Goal: Information Seeking & Learning: Learn about a topic

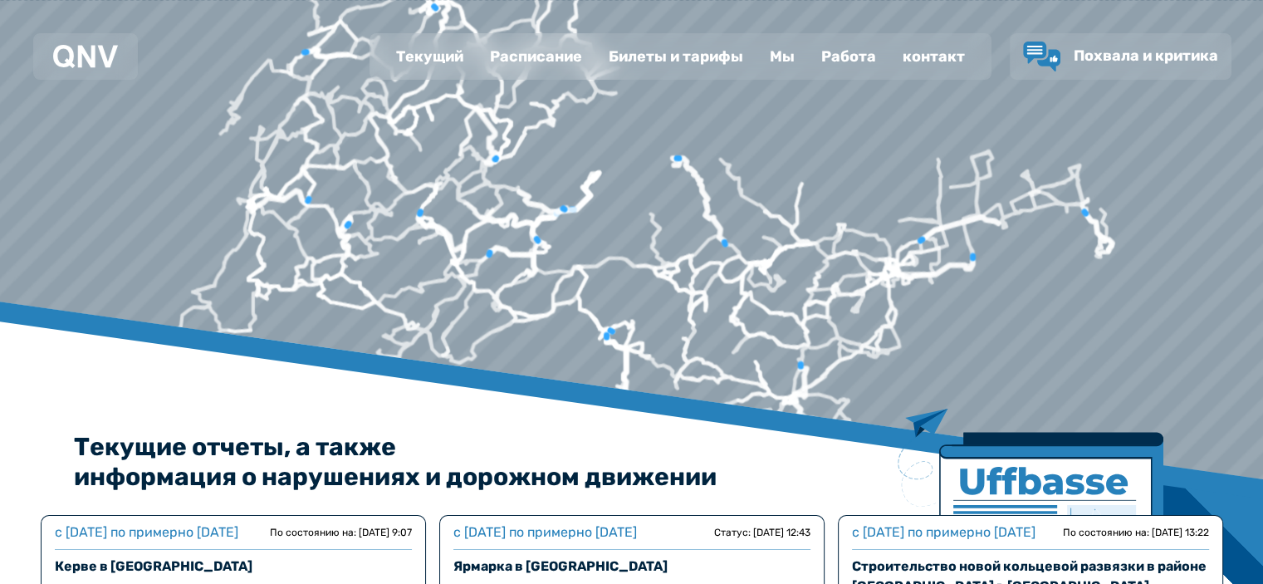
click at [842, 48] on font "Работа" at bounding box center [848, 56] width 55 height 18
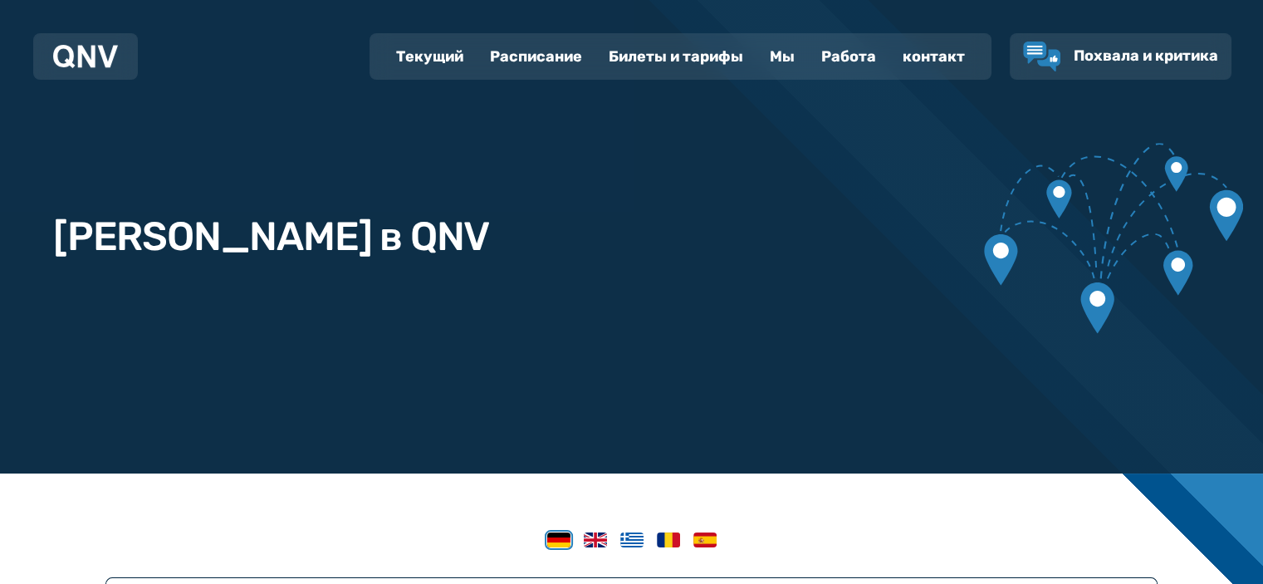
click at [790, 56] on font "Мы" at bounding box center [782, 56] width 25 height 18
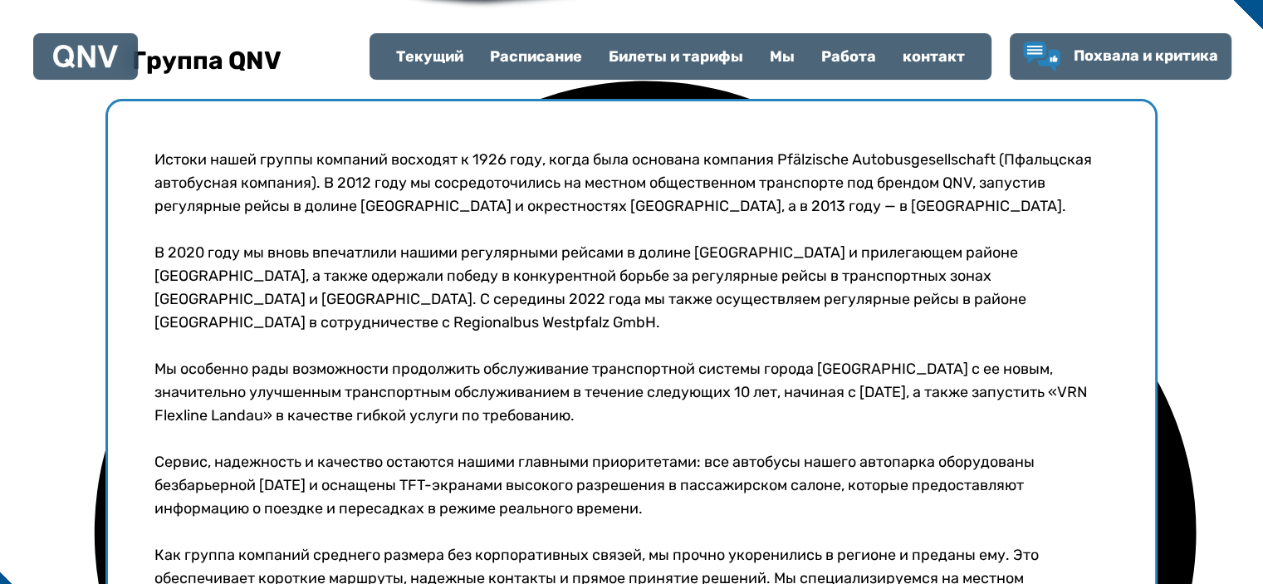
scroll to position [581, 0]
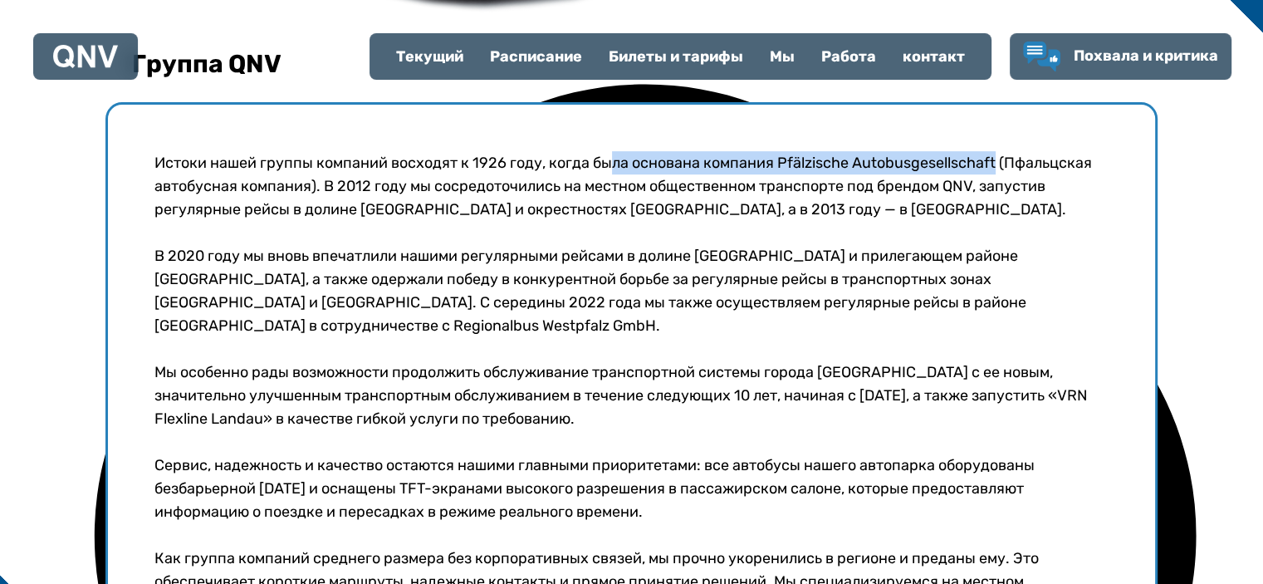
drag, startPoint x: 614, startPoint y: 166, endPoint x: 1000, endPoint y: 169, distance: 386.1
type textarea "**********"
click at [1000, 169] on font "Истоки нашей группы компаний восходят к 1926 году, когда была основана компания…" at bounding box center [622, 186] width 937 height 65
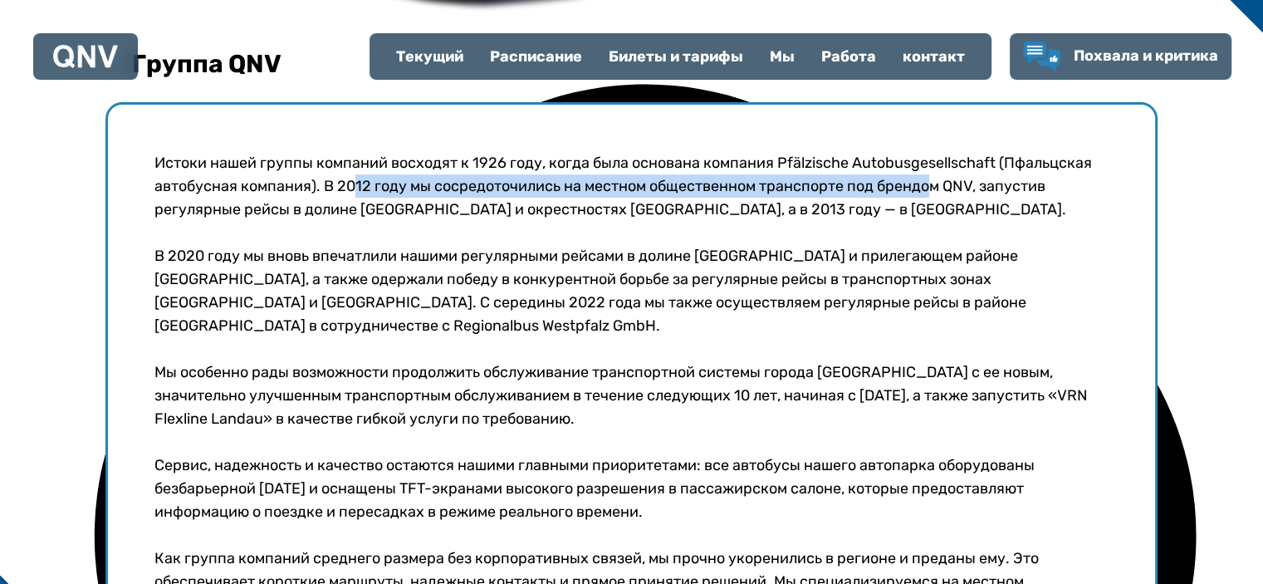
drag, startPoint x: 379, startPoint y: 188, endPoint x: 937, endPoint y: 188, distance: 557.9
click at [937, 188] on font "Истоки нашей группы компаний восходят к 1926 году, когда была основана компания…" at bounding box center [622, 186] width 937 height 65
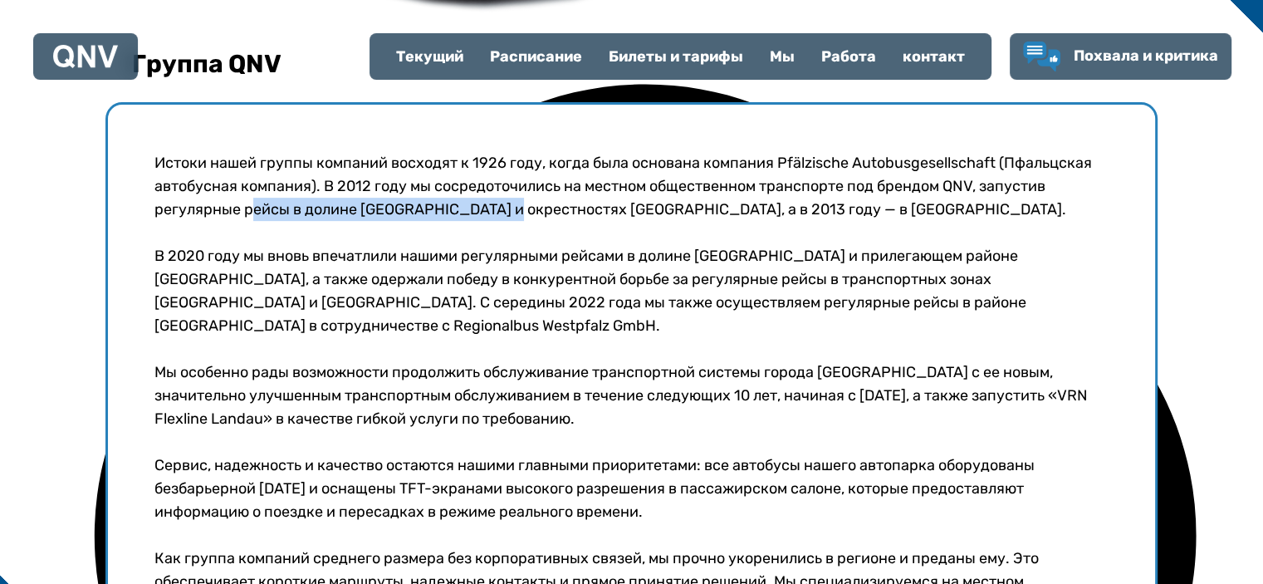
drag, startPoint x: 289, startPoint y: 203, endPoint x: 545, endPoint y: 198, distance: 255.8
click at [531, 199] on font "Истоки нашей группы компаний восходят к 1926 году, когда была основана компания…" at bounding box center [622, 186] width 937 height 65
drag, startPoint x: 614, startPoint y: 198, endPoint x: 738, endPoint y: 203, distance: 123.8
click at [699, 202] on p "Истоки нашей группы компаний восходят к 1926 году, когда была основана компания…" at bounding box center [631, 186] width 954 height 70
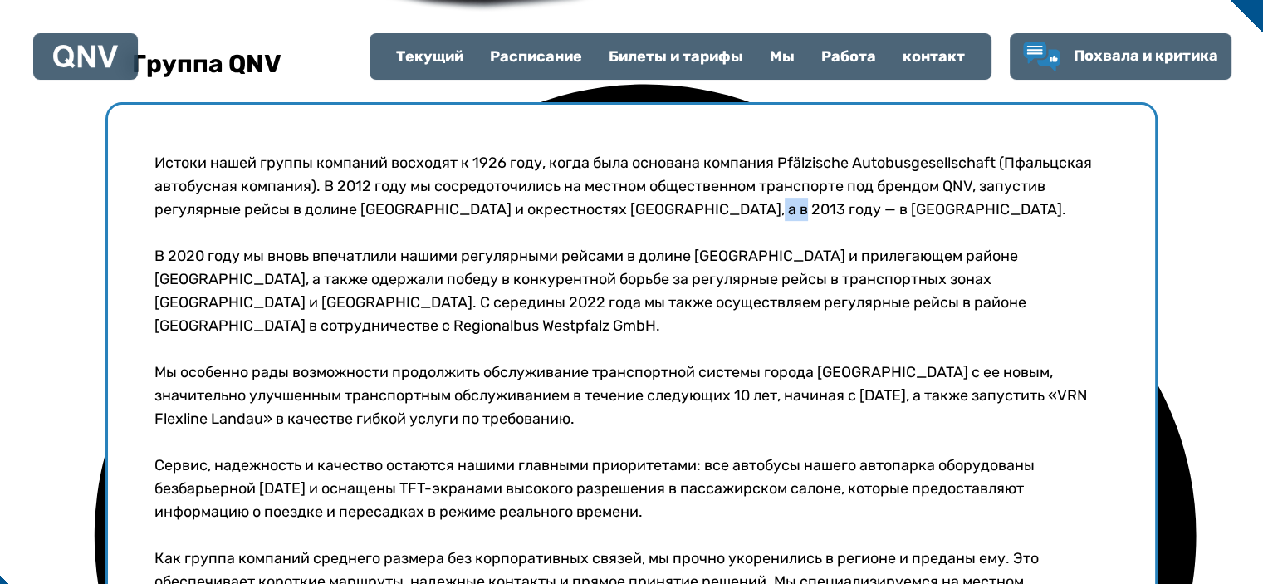
drag, startPoint x: 771, startPoint y: 206, endPoint x: 777, endPoint y: 217, distance: 12.3
click at [783, 205] on font "Истоки нашей группы компаний восходят к 1926 году, когда была основана компания…" at bounding box center [622, 186] width 937 height 65
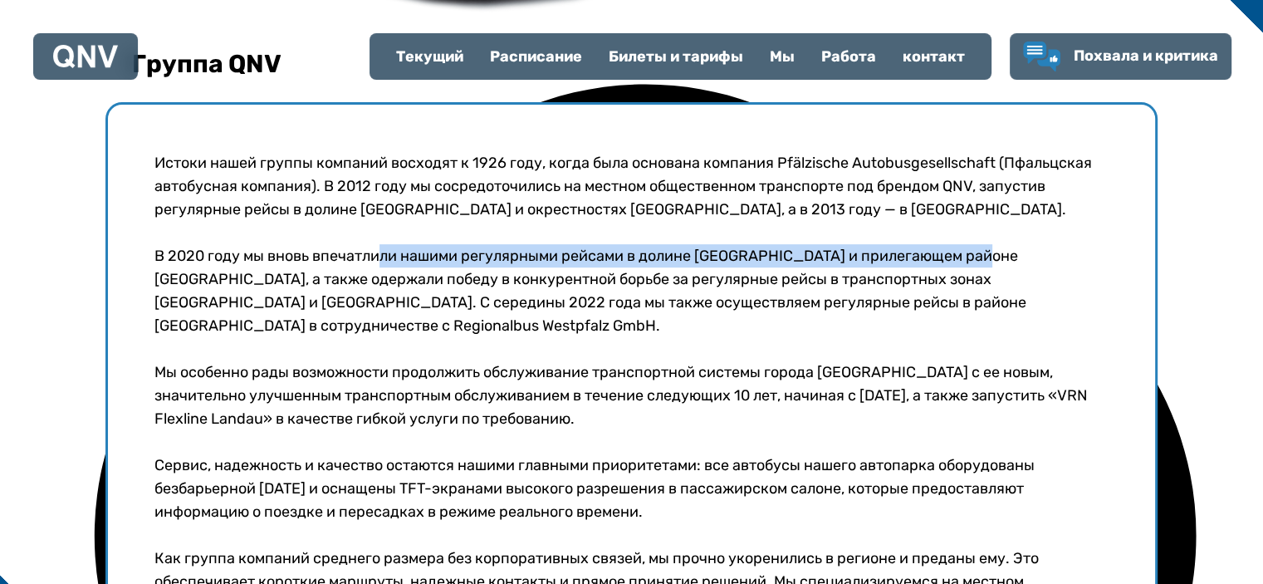
drag, startPoint x: 379, startPoint y: 251, endPoint x: 1012, endPoint y: 249, distance: 632.6
click at [1006, 250] on font "В 2020 году мы вновь впечатлили нашими регулярными рейсами в долине [GEOGRAPHIC…" at bounding box center [590, 291] width 872 height 88
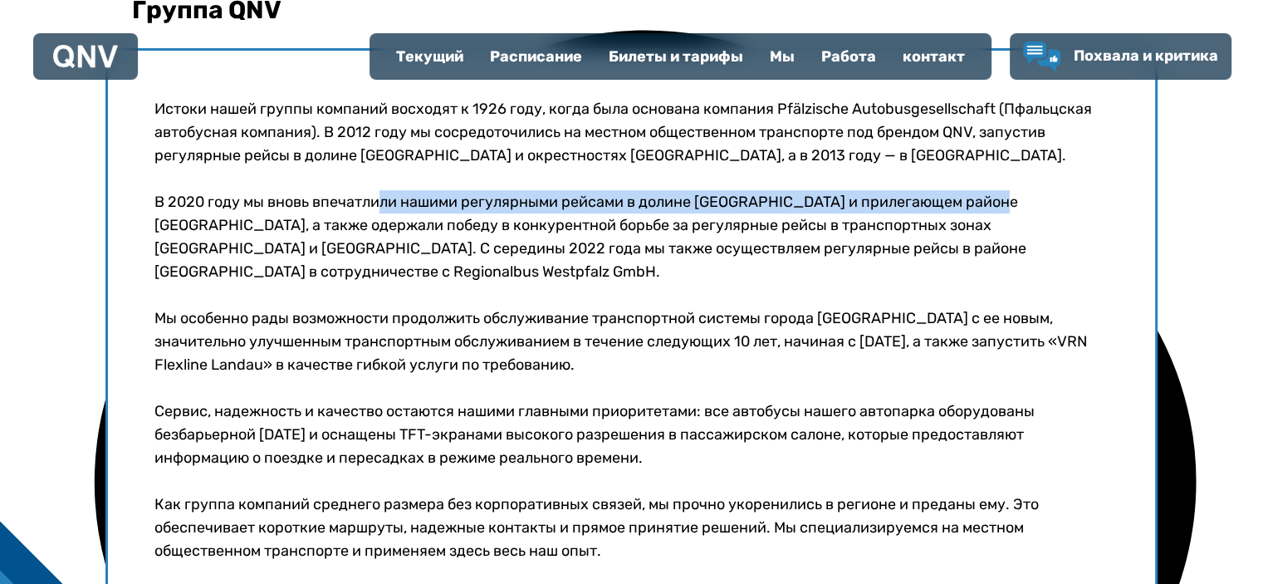
scroll to position [664, 0]
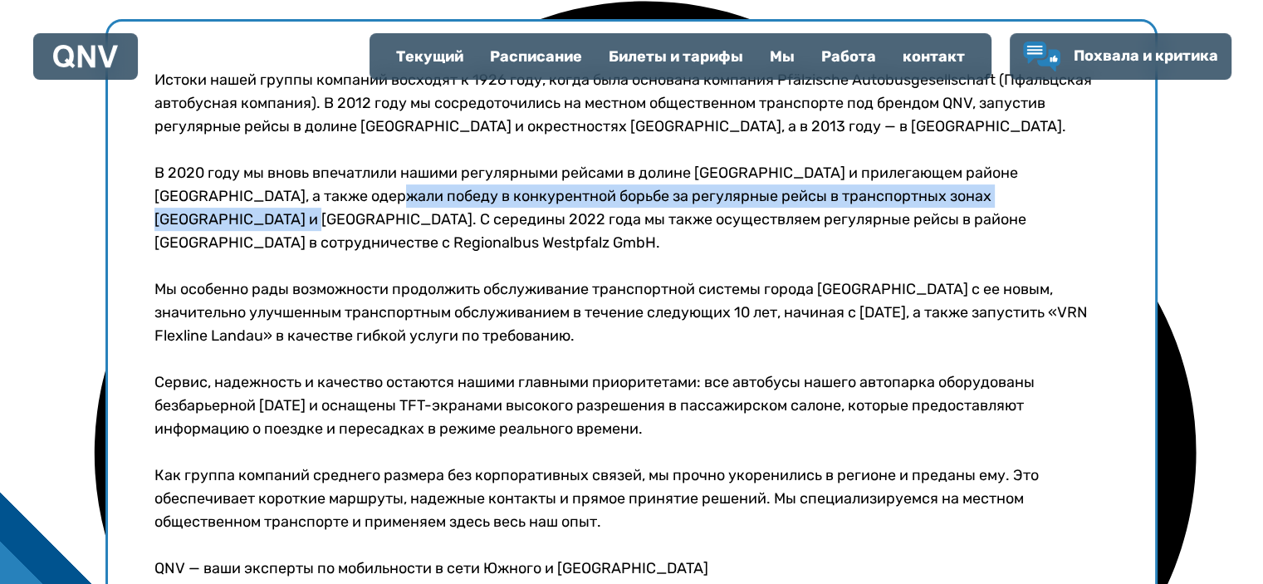
drag, startPoint x: 319, startPoint y: 197, endPoint x: 1053, endPoint y: 188, distance: 734.0
click at [1026, 186] on font "В 2020 году мы вновь впечатлили нашими регулярными рейсами в долине [GEOGRAPHIC…" at bounding box center [590, 208] width 872 height 88
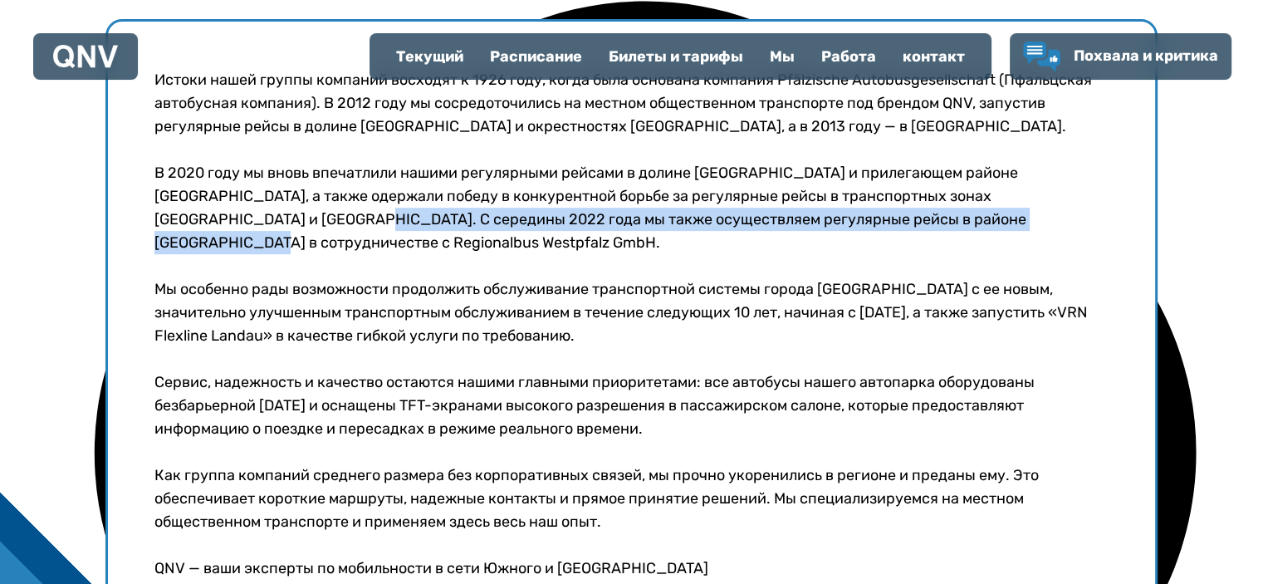
drag, startPoint x: 224, startPoint y: 222, endPoint x: 976, endPoint y: 221, distance: 752.2
click at [973, 221] on font "В 2020 году мы вновь впечатлили нашими регулярными рейсами в долине [GEOGRAPHIC…" at bounding box center [590, 208] width 872 height 88
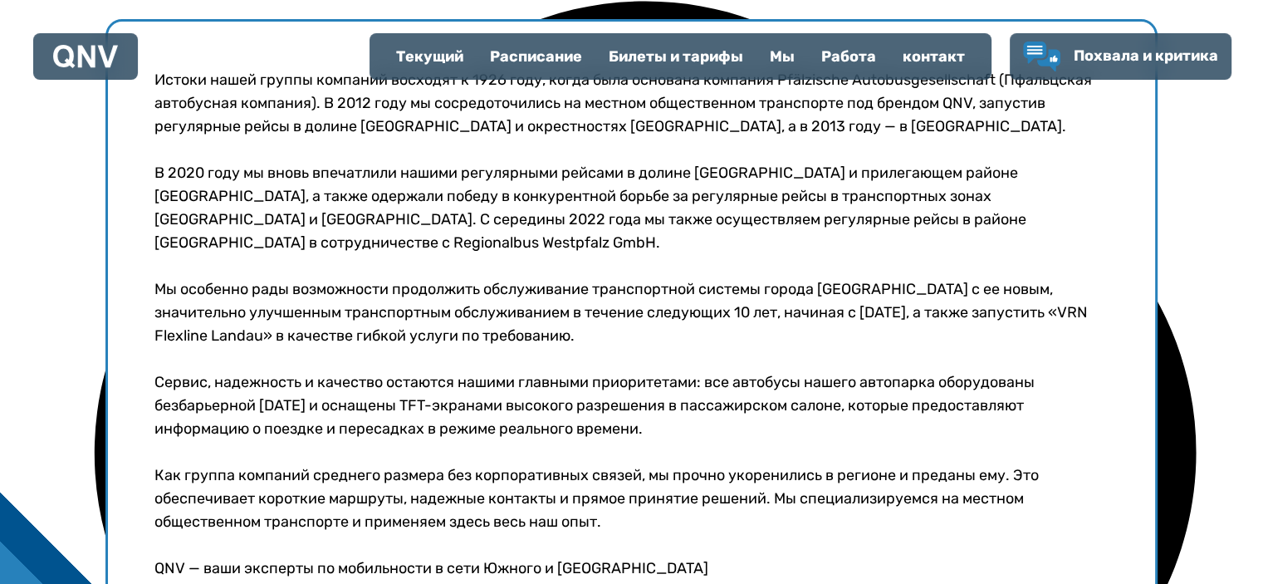
click at [435, 280] on font "Мы особенно рады возможности продолжить обслуживание транспортной системы город…" at bounding box center [620, 312] width 933 height 65
drag, startPoint x: 1020, startPoint y: 195, endPoint x: 1059, endPoint y: 195, distance: 39.0
click at [1026, 195] on font "В 2020 году мы вновь впечатлили нашими регулярными рейсами в долине [GEOGRAPHIC…" at bounding box center [590, 208] width 872 height 88
drag, startPoint x: 462, startPoint y: 218, endPoint x: 549, endPoint y: 219, distance: 86.3
click at [549, 219] on font "В 2020 году мы вновь впечатлили нашими регулярными рейсами в долине [GEOGRAPHIC…" at bounding box center [590, 208] width 872 height 88
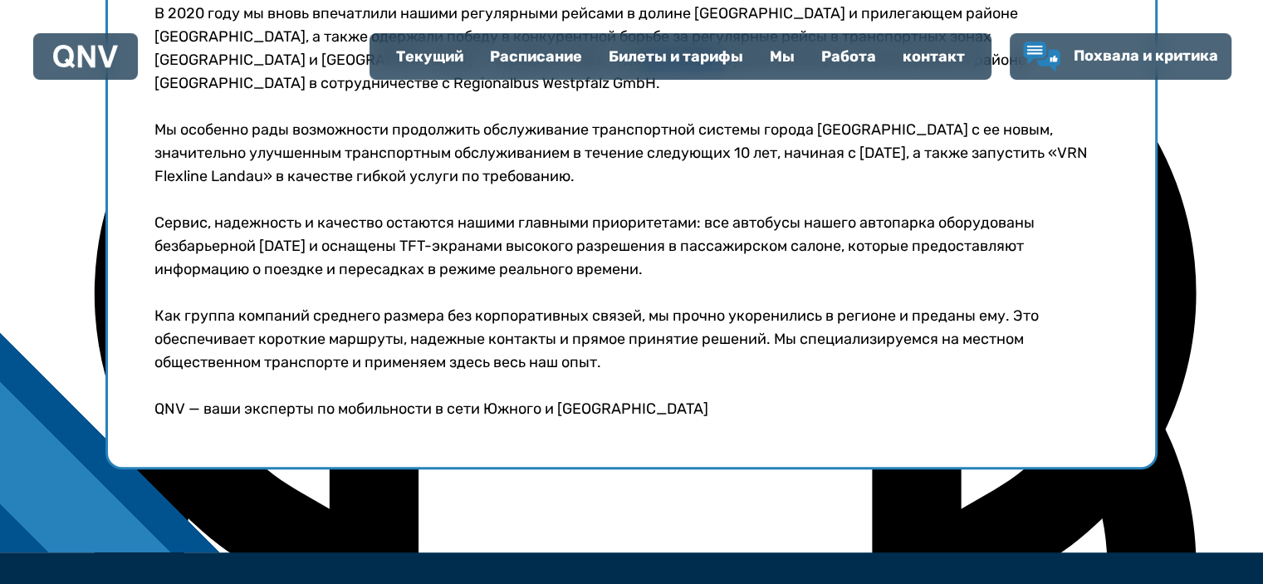
scroll to position [830, 0]
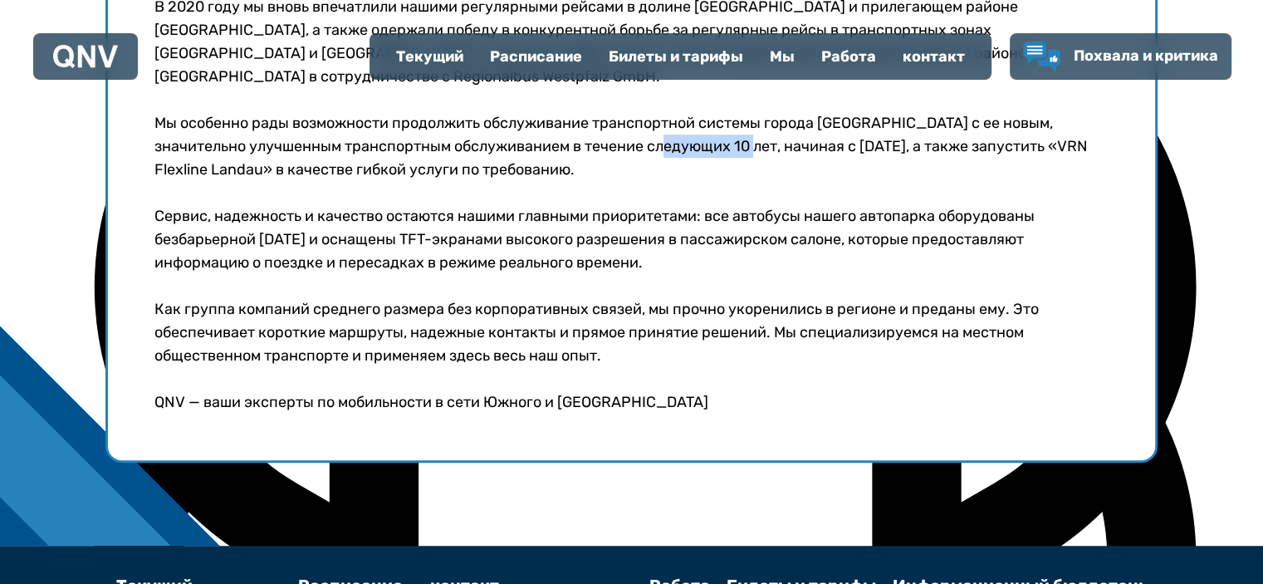
drag, startPoint x: 693, startPoint y: 144, endPoint x: 760, endPoint y: 145, distance: 67.3
click at [758, 145] on font "Мы особенно рады возможности продолжить обслуживание транспортной системы город…" at bounding box center [620, 146] width 933 height 65
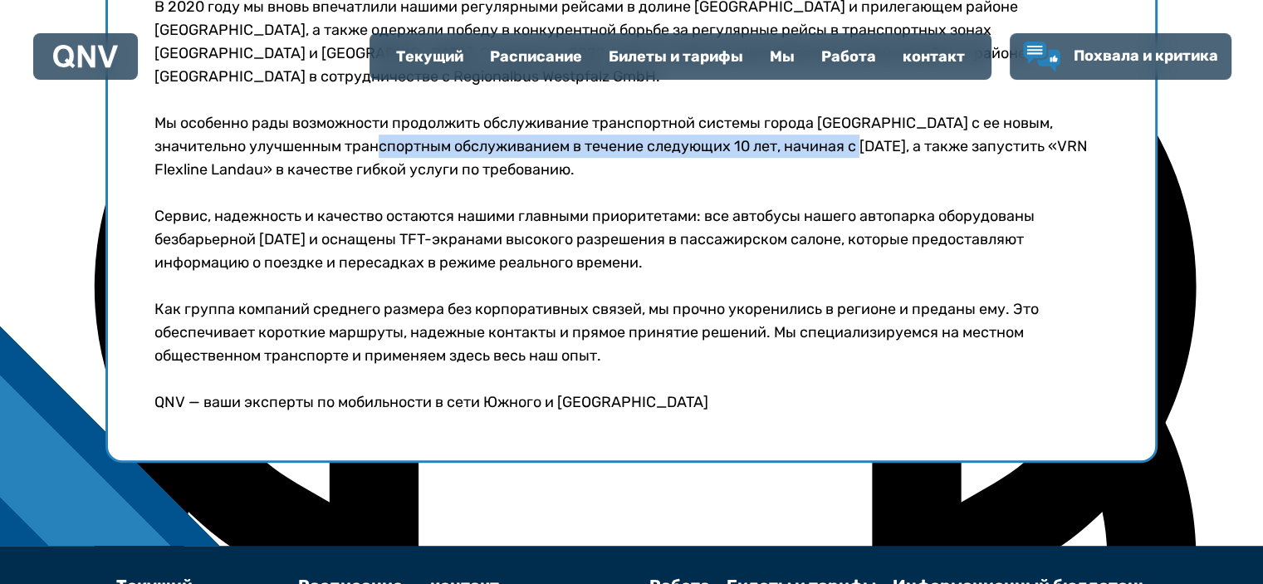
drag, startPoint x: 384, startPoint y: 147, endPoint x: 859, endPoint y: 152, distance: 475.7
click at [859, 152] on font "Мы особенно рады возможности продолжить обслуживание транспортной системы город…" at bounding box center [620, 146] width 933 height 65
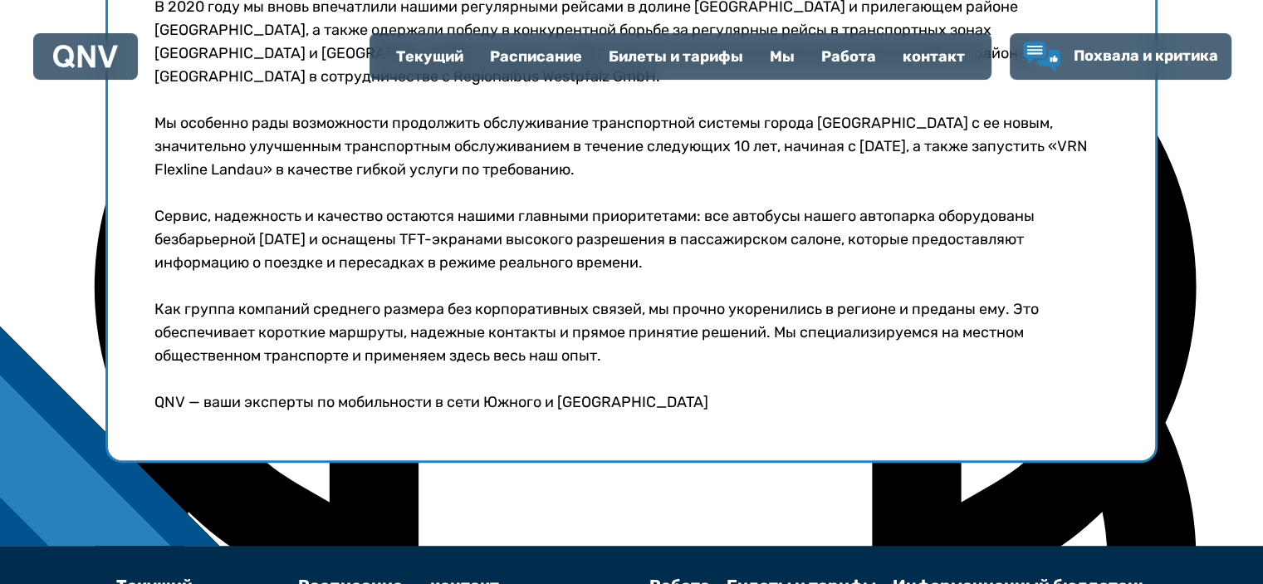
click at [620, 165] on p "Мы особенно рады возможности продолжить обслуживание транспортной системы город…" at bounding box center [631, 146] width 954 height 70
drag, startPoint x: 709, startPoint y: 141, endPoint x: 774, endPoint y: 143, distance: 64.8
click at [770, 143] on font "Мы особенно рады возможности продолжить обслуживание транспортной системы город…" at bounding box center [620, 146] width 933 height 65
drag, startPoint x: 265, startPoint y: 167, endPoint x: 495, endPoint y: 185, distance: 230.7
click at [509, 172] on font "Мы особенно рады возможности продолжить обслуживание транспортной системы город…" at bounding box center [620, 146] width 933 height 65
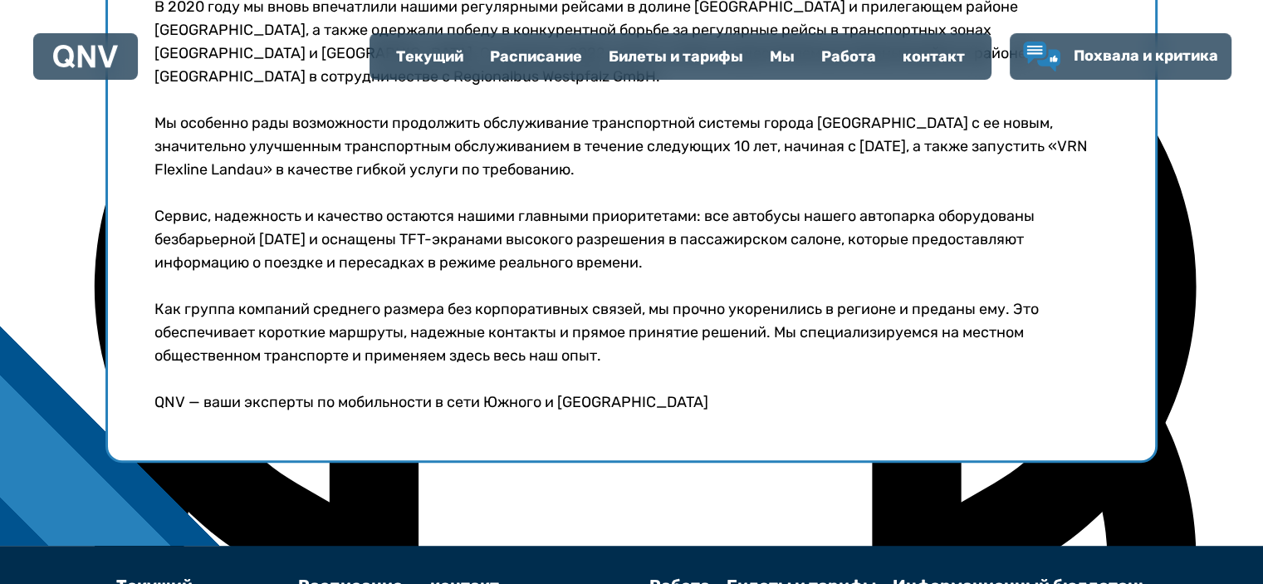
click at [330, 215] on font "Сервис, надежность и качество остаются нашими главными приоритетами: все автобу…" at bounding box center [594, 239] width 880 height 65
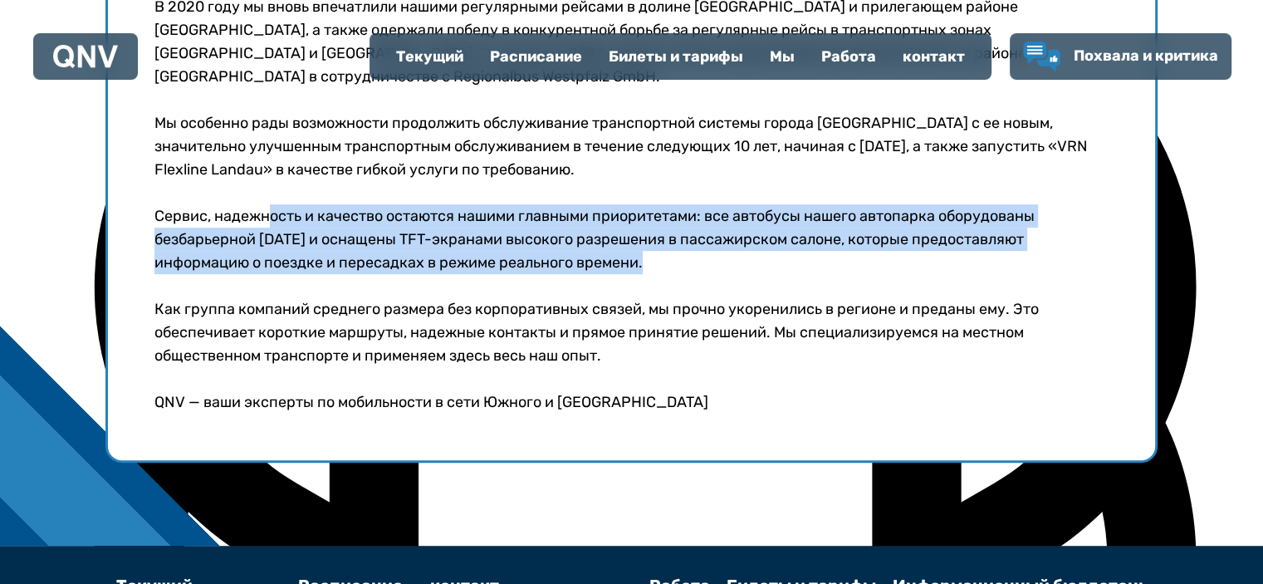
drag, startPoint x: 268, startPoint y: 212, endPoint x: 610, endPoint y: 288, distance: 350.5
click at [610, 288] on div "Истоки нашей группы компаний восходят к 1926 году, когда была основана компания…" at bounding box center [631, 157] width 1052 height 609
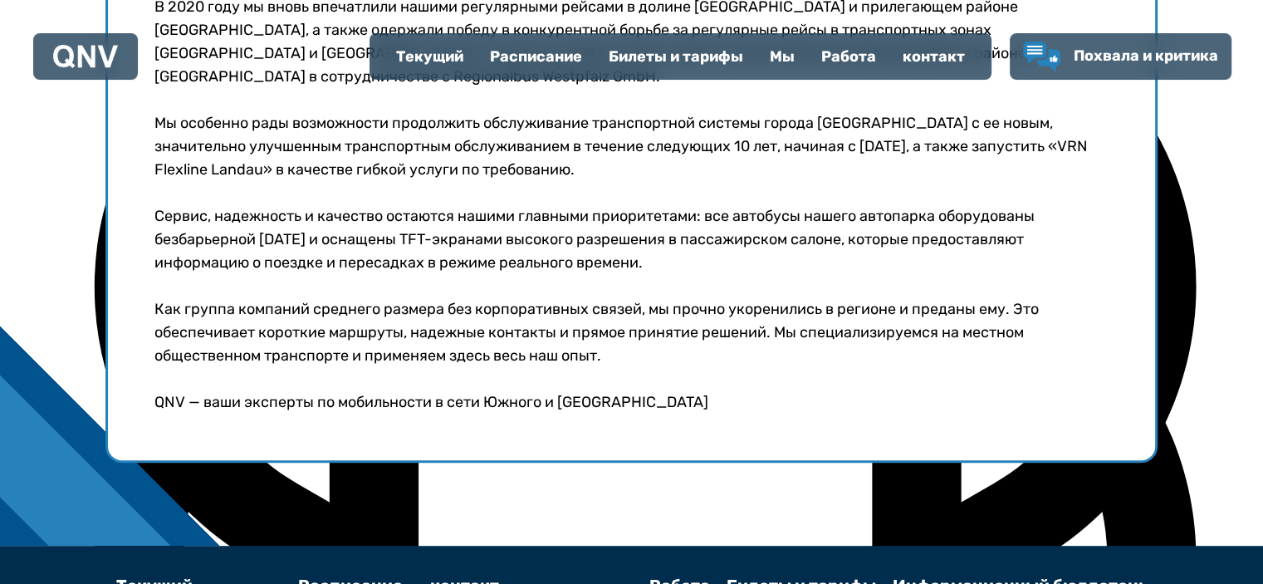
click at [365, 318] on p "Как группа компаний среднего размера без корпоративных связей, мы прочно укорен…" at bounding box center [631, 332] width 954 height 70
drag, startPoint x: 409, startPoint y: 308, endPoint x: 614, endPoint y: 317, distance: 205.3
click at [608, 317] on font "Как группа компаний среднего размера без корпоративных связей, мы прочно укорен…" at bounding box center [596, 332] width 884 height 65
drag, startPoint x: 853, startPoint y: 315, endPoint x: 904, endPoint y: 315, distance: 51.5
click at [904, 315] on font "Как группа компаний среднего размера без корпоративных связей, мы прочно укорен…" at bounding box center [596, 332] width 884 height 65
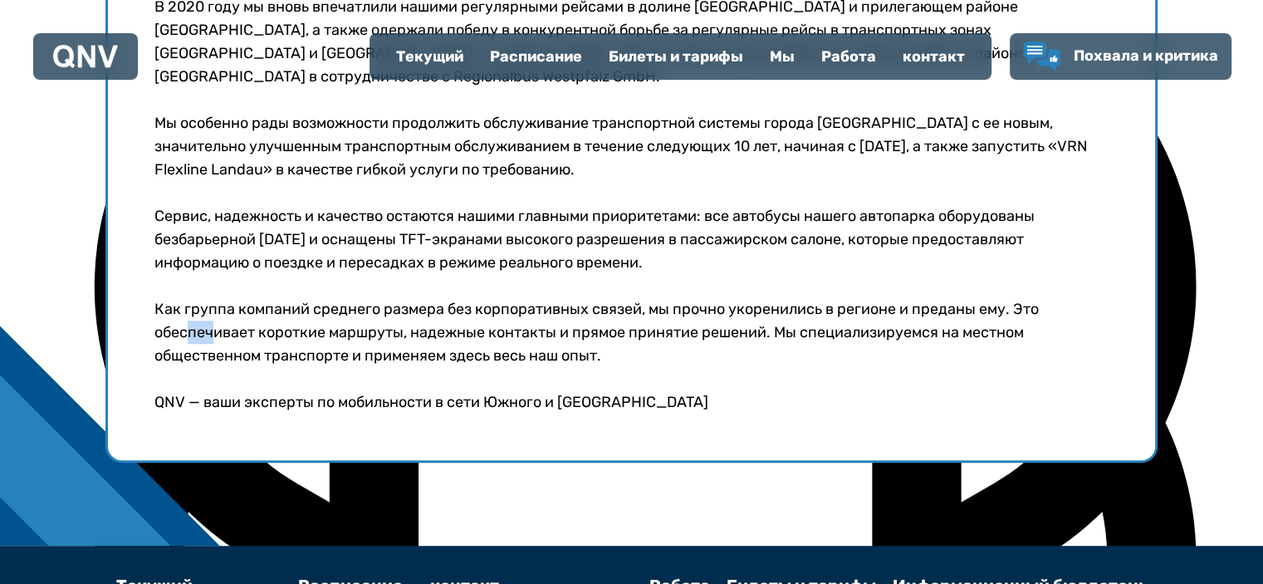
drag, startPoint x: 192, startPoint y: 336, endPoint x: 209, endPoint y: 333, distance: 17.7
click at [209, 333] on font "Как группа компаний среднего размера без корпоративных связей, мы прочно укорен…" at bounding box center [596, 332] width 884 height 65
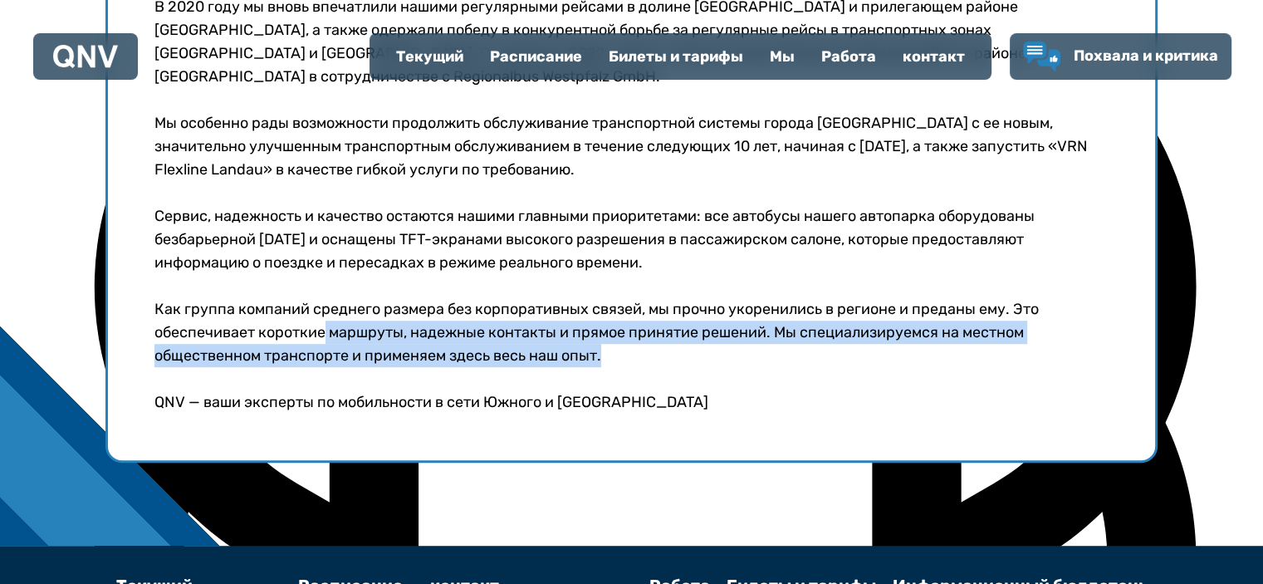
drag, startPoint x: 323, startPoint y: 326, endPoint x: 820, endPoint y: 345, distance: 497.6
click at [819, 345] on p "Как группа компаний среднего размера без корпоративных связей, мы прочно укорен…" at bounding box center [631, 332] width 954 height 70
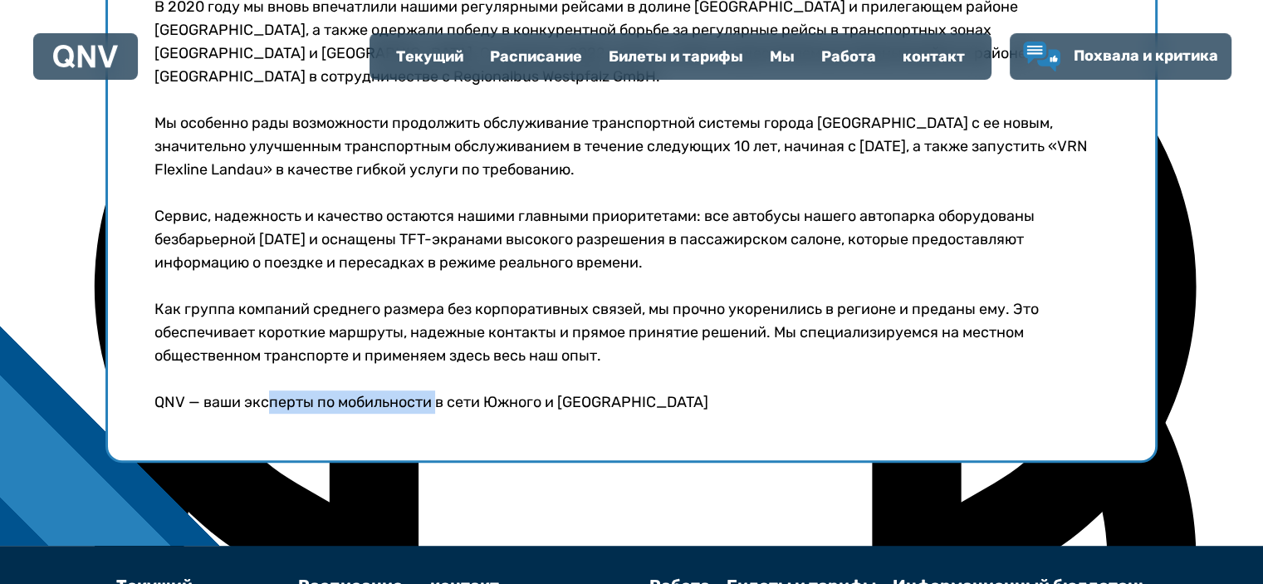
drag, startPoint x: 272, startPoint y: 399, endPoint x: 465, endPoint y: 387, distance: 193.0
click at [452, 393] on font "QNV — ваши эксперты по мобильности в сети Южного и [GEOGRAPHIC_DATA]" at bounding box center [431, 402] width 554 height 18
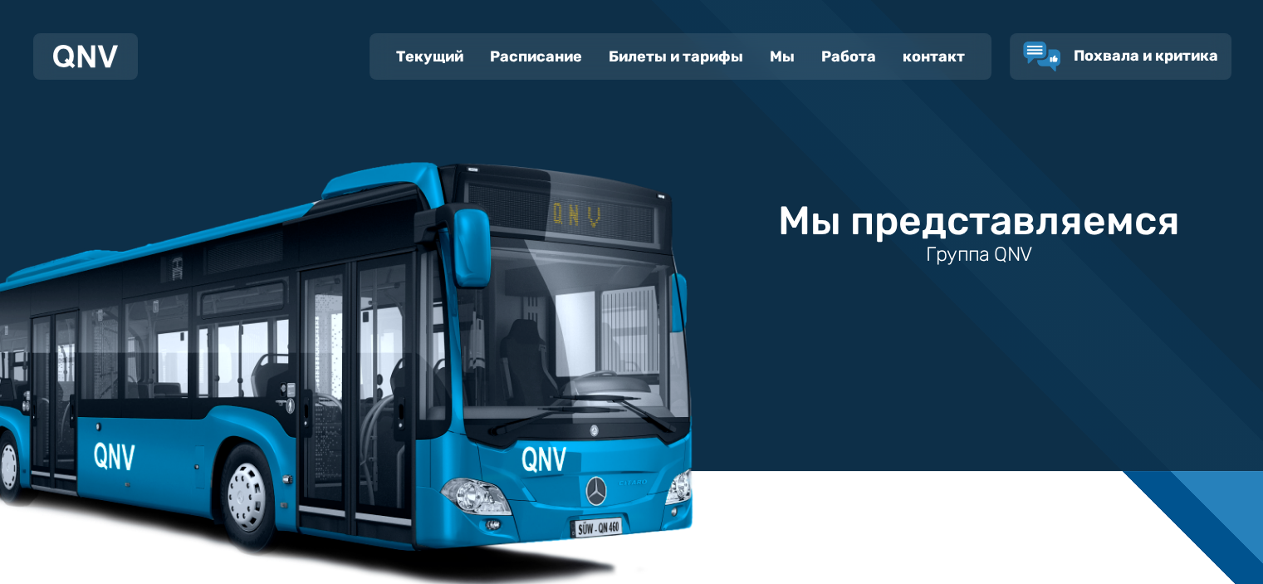
scroll to position [0, 0]
